Goal: Task Accomplishment & Management: Manage account settings

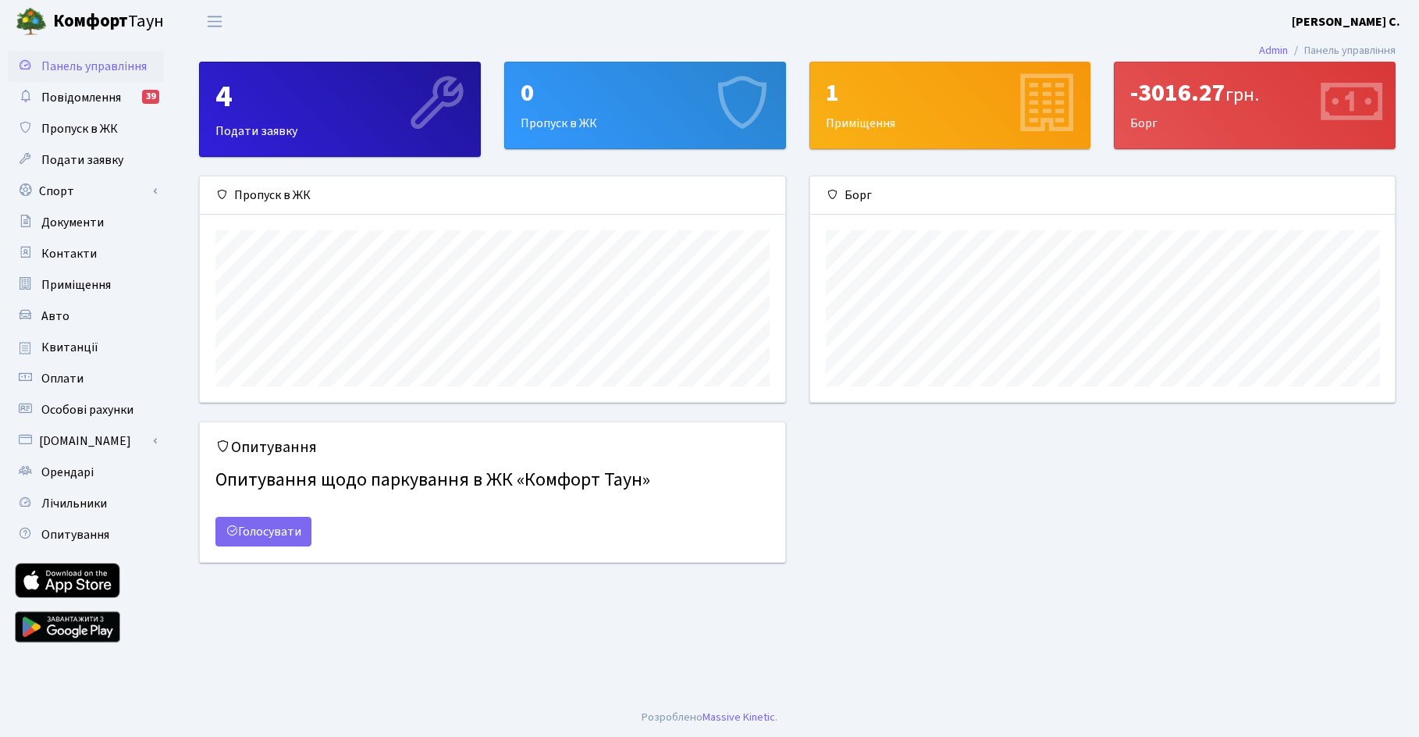
scroll to position [226, 585]
click at [83, 343] on span "Квитанції" at bounding box center [69, 347] width 57 height 17
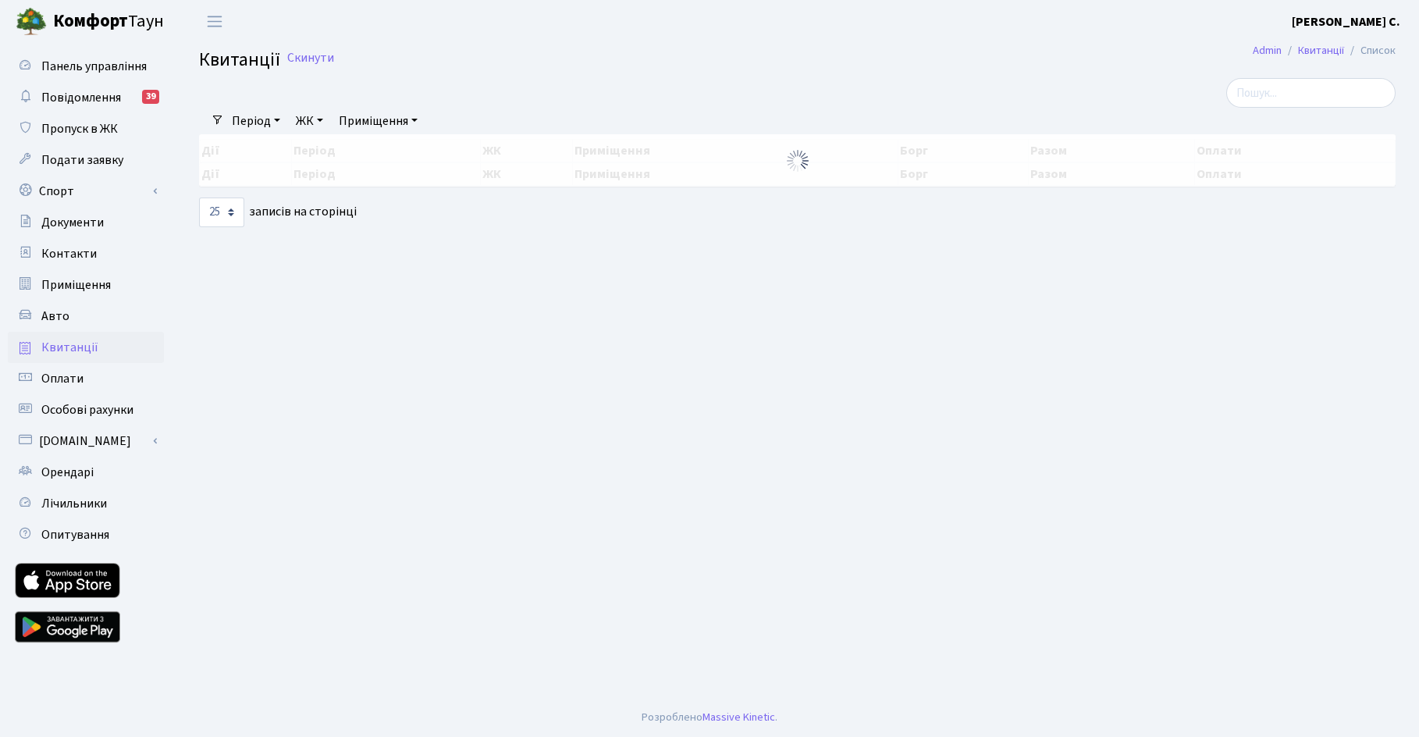
select select "25"
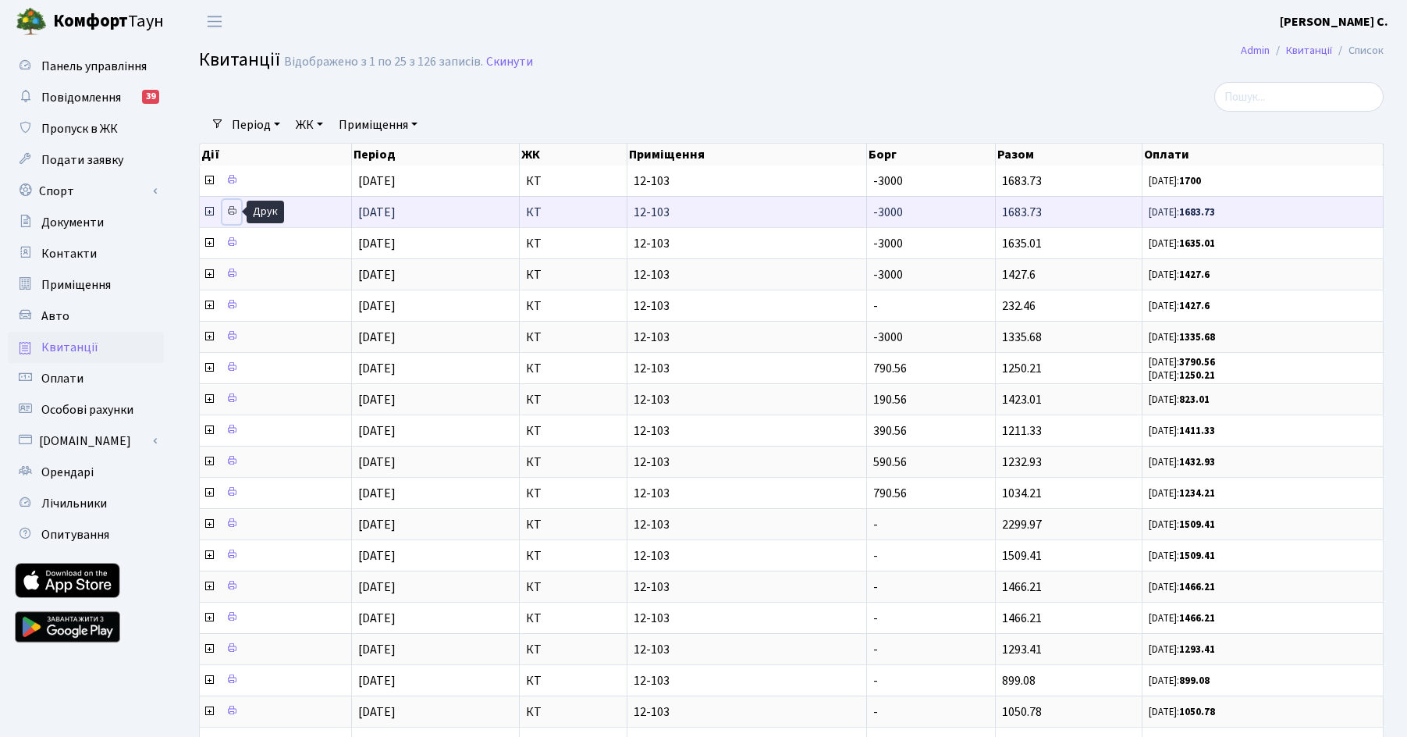
click at [229, 211] on icon at bounding box center [231, 210] width 11 height 11
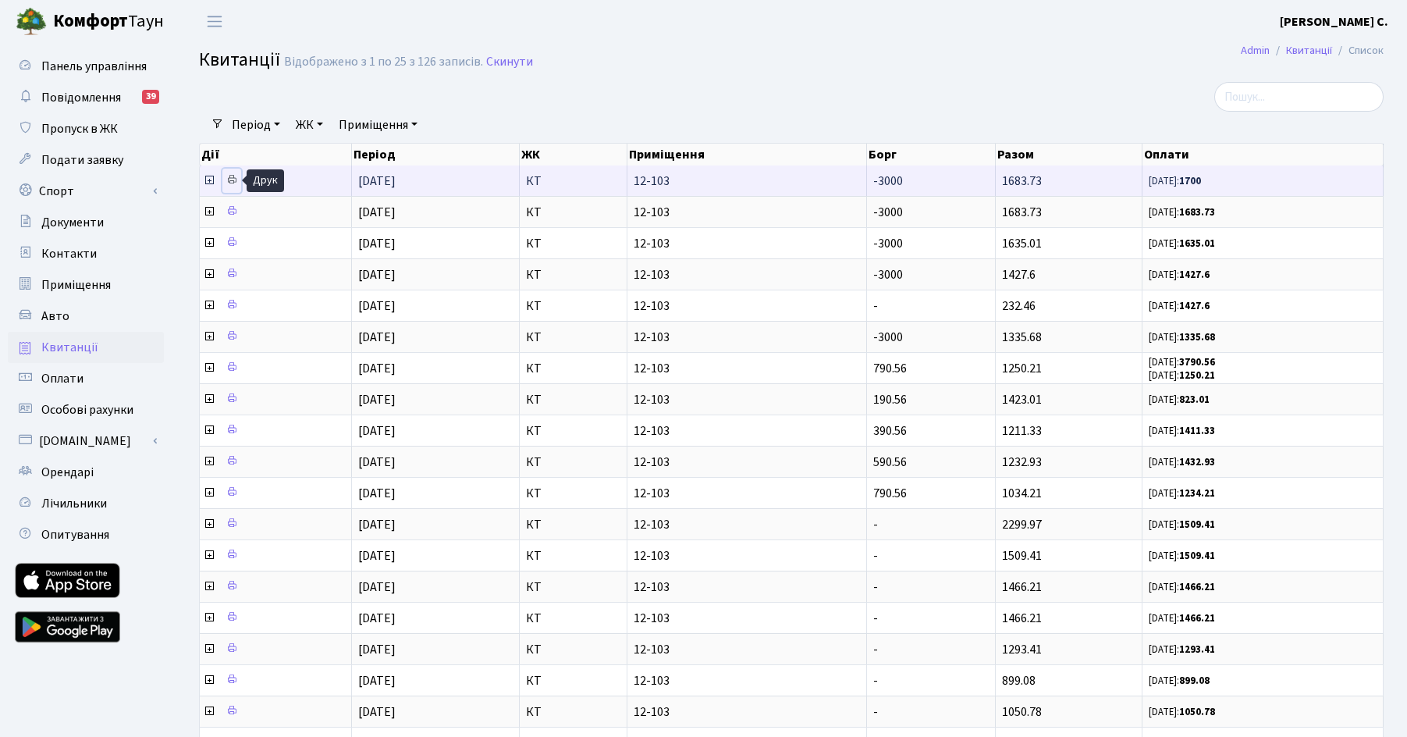
click at [229, 179] on icon at bounding box center [231, 179] width 11 height 11
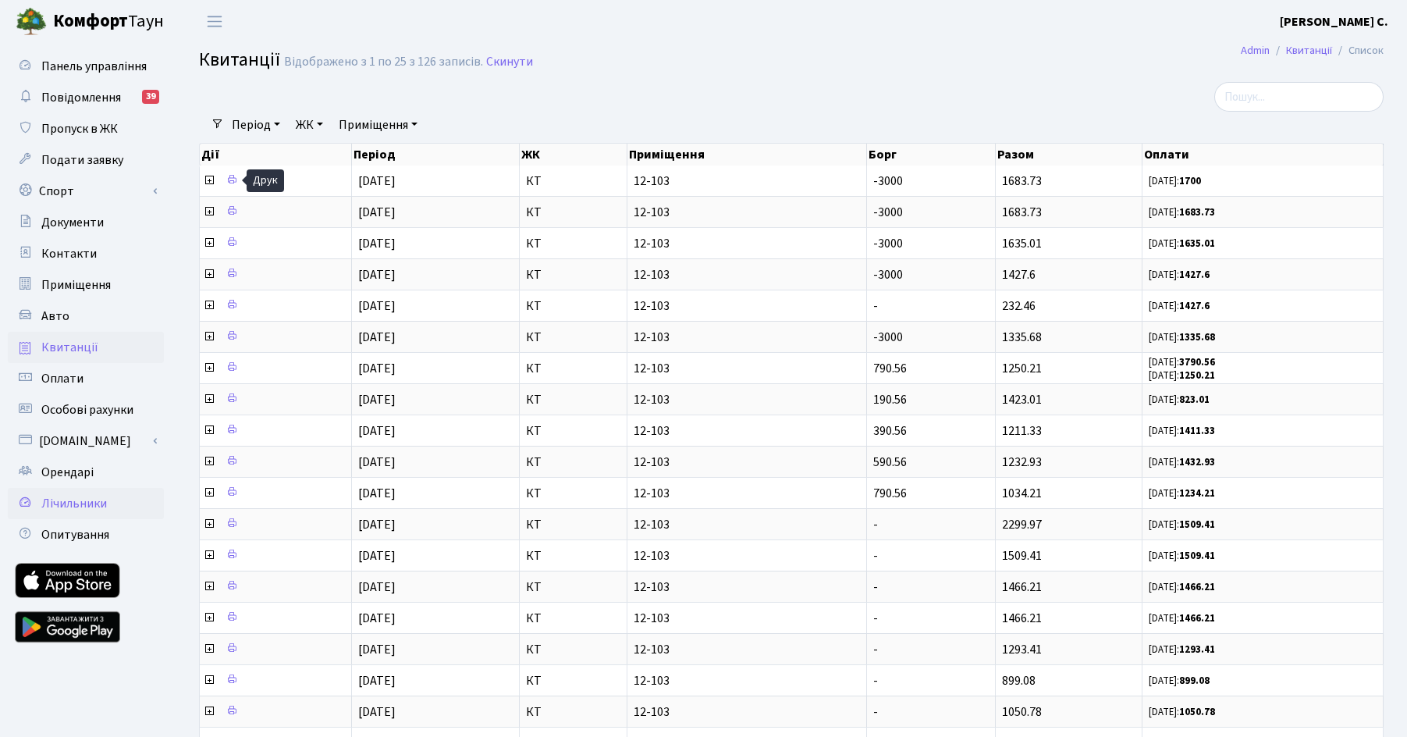
click at [84, 501] on span "Лічильники" at bounding box center [74, 503] width 66 height 17
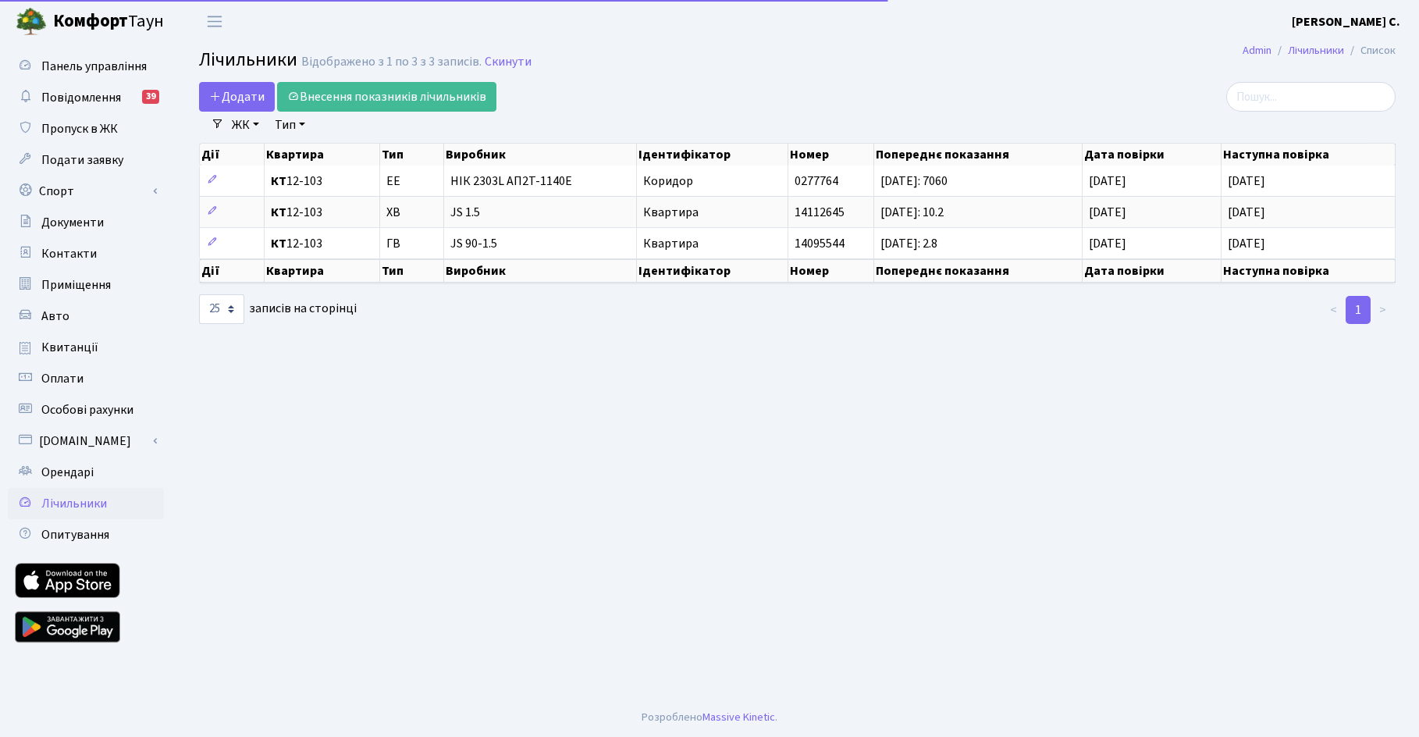
select select "25"
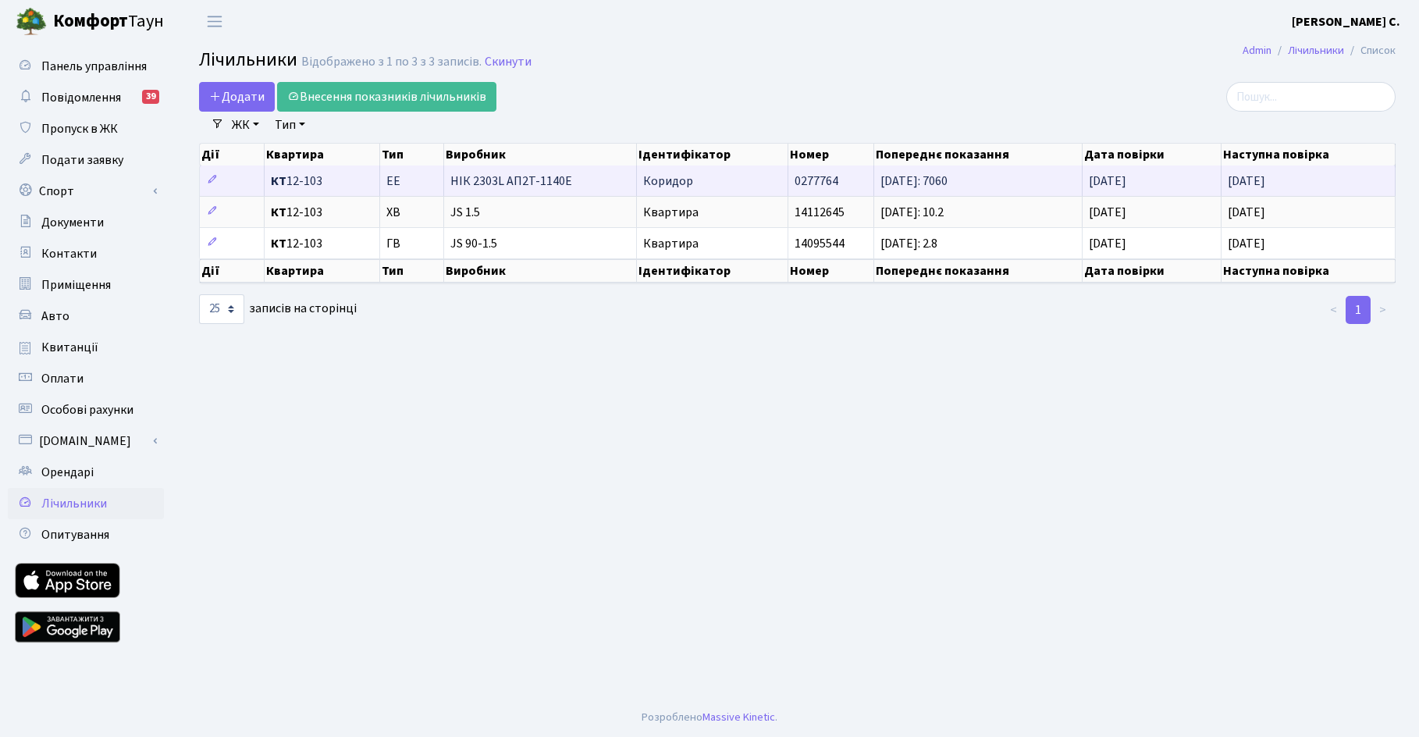
click at [492, 172] on td "НІК 2303L АП2Т-1140E" at bounding box center [540, 180] width 193 height 30
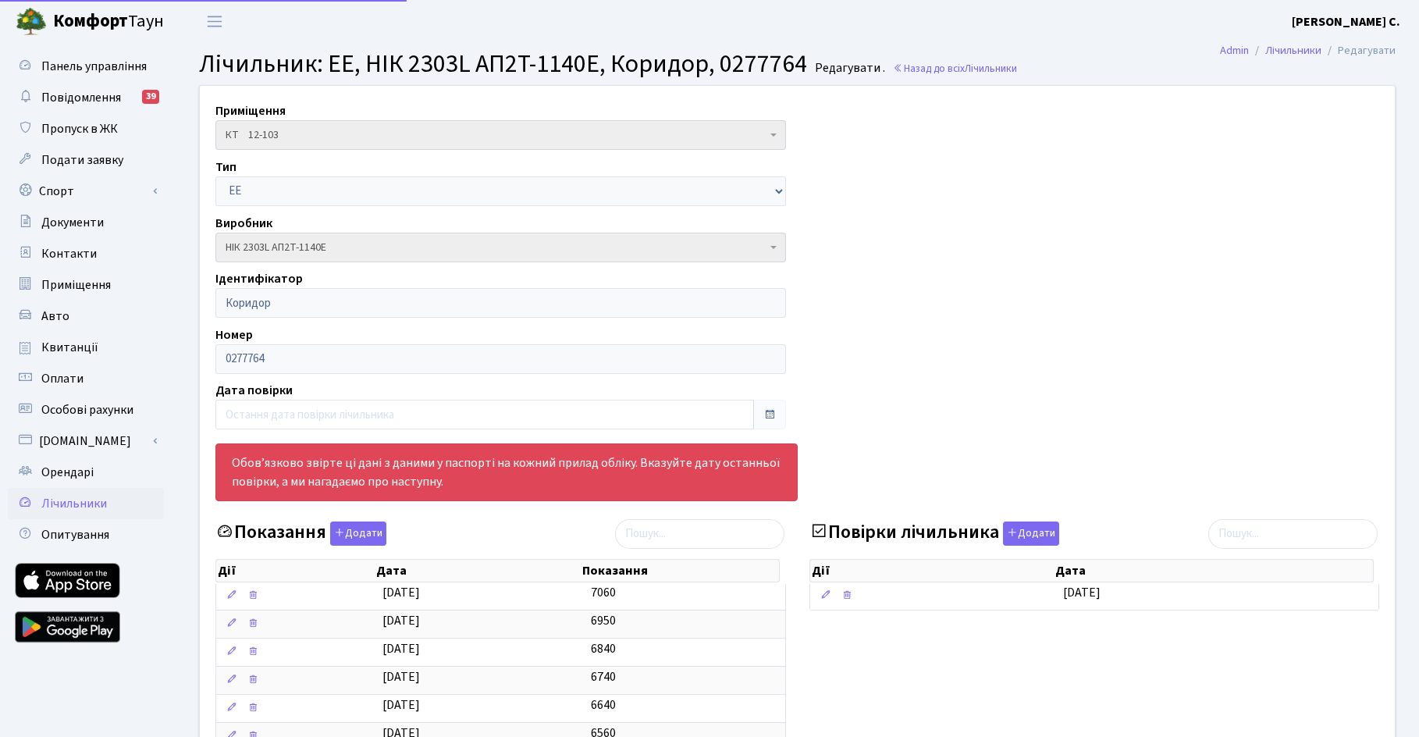
select select "25"
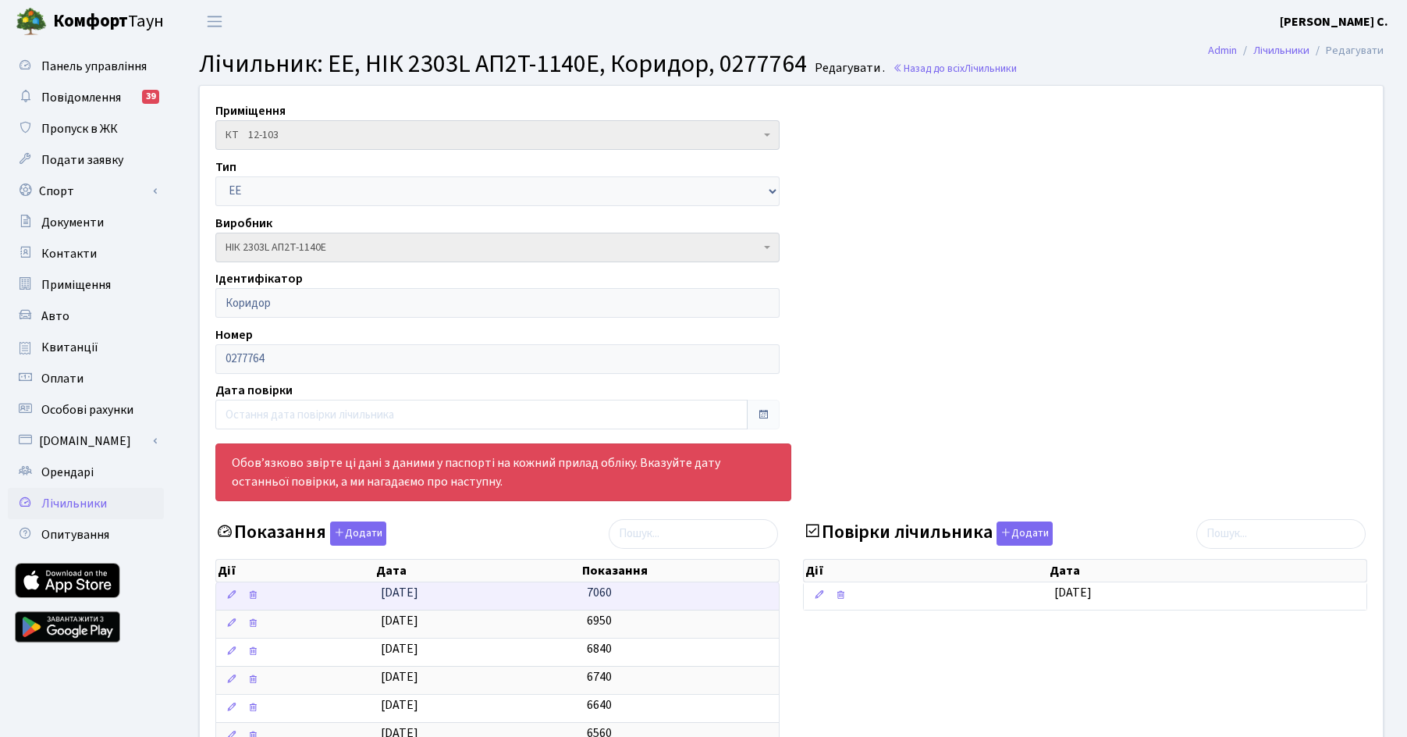
click at [480, 593] on td "20.08.2025" at bounding box center [478, 595] width 206 height 27
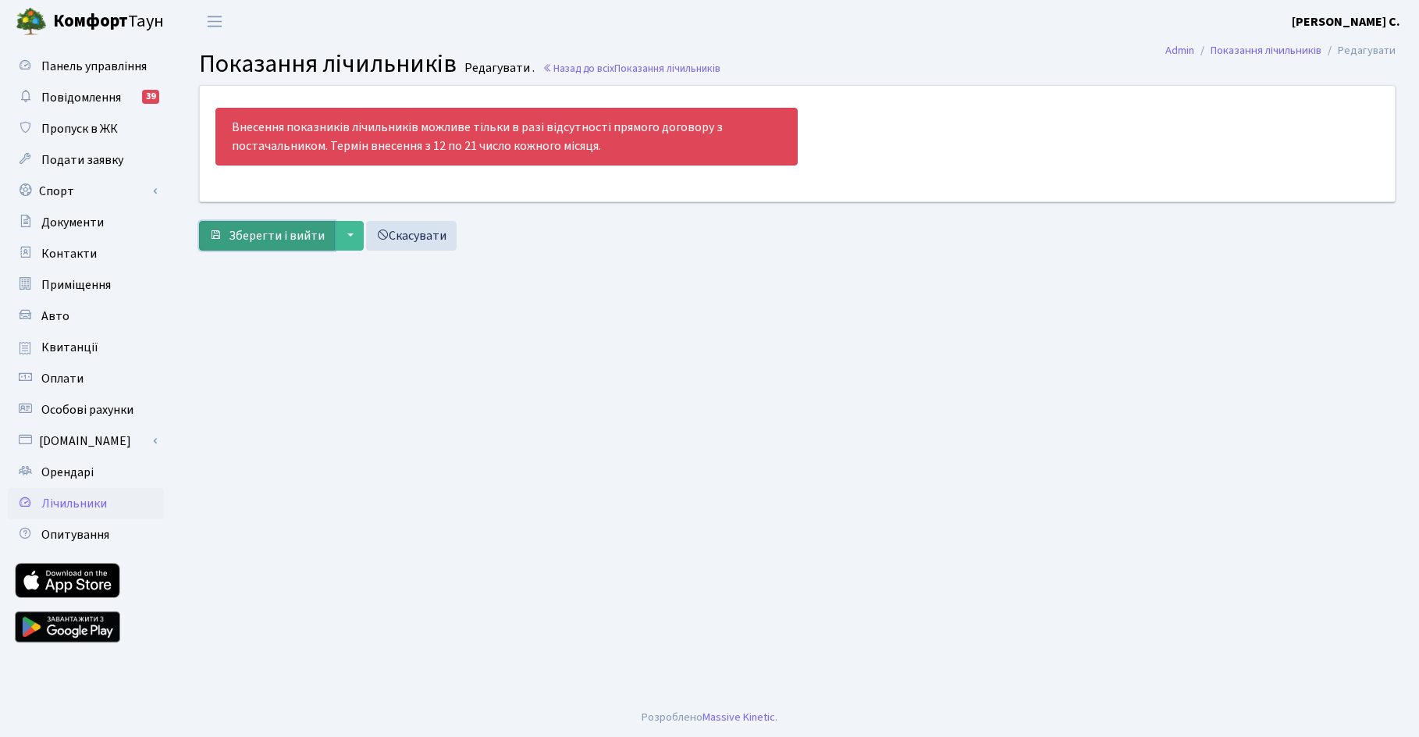
click at [316, 228] on span "Зберегти і вийти" at bounding box center [277, 235] width 96 height 17
click at [627, 258] on div "Внесення показників лічильників можливе тільки в разі відсутності прямого догов…" at bounding box center [797, 171] width 1220 height 172
